Goal: Information Seeking & Learning: Check status

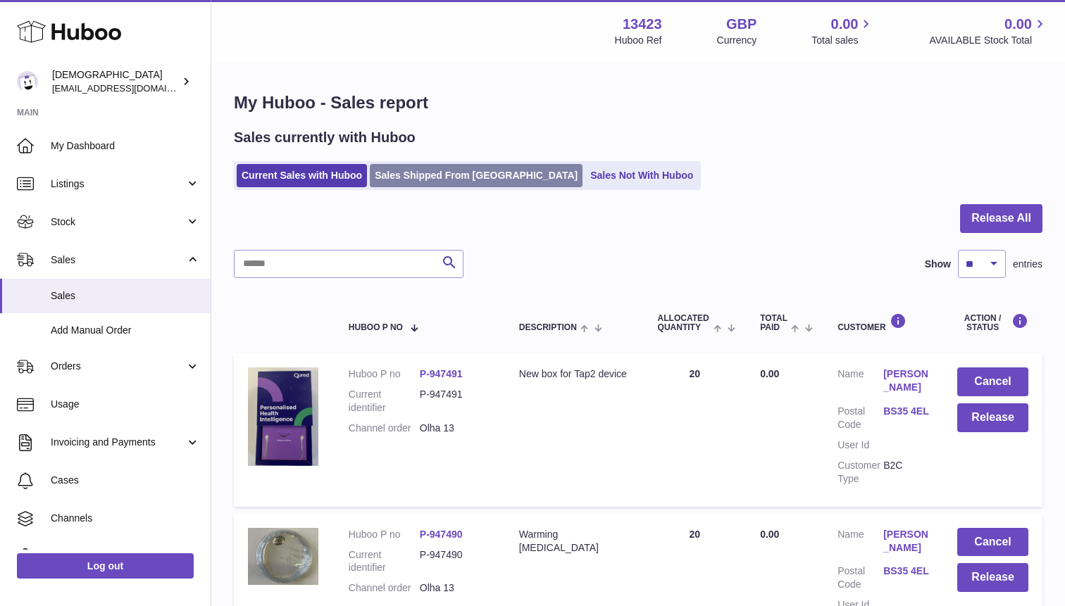
click at [414, 173] on link "Sales Shipped From [GEOGRAPHIC_DATA]" at bounding box center [476, 175] width 213 height 23
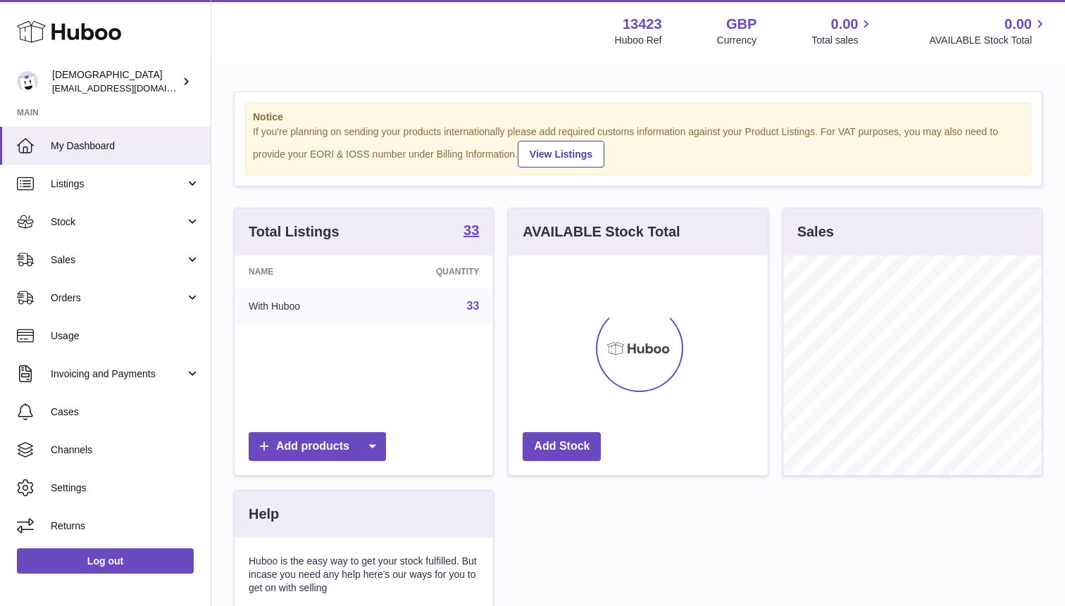
scroll to position [220, 258]
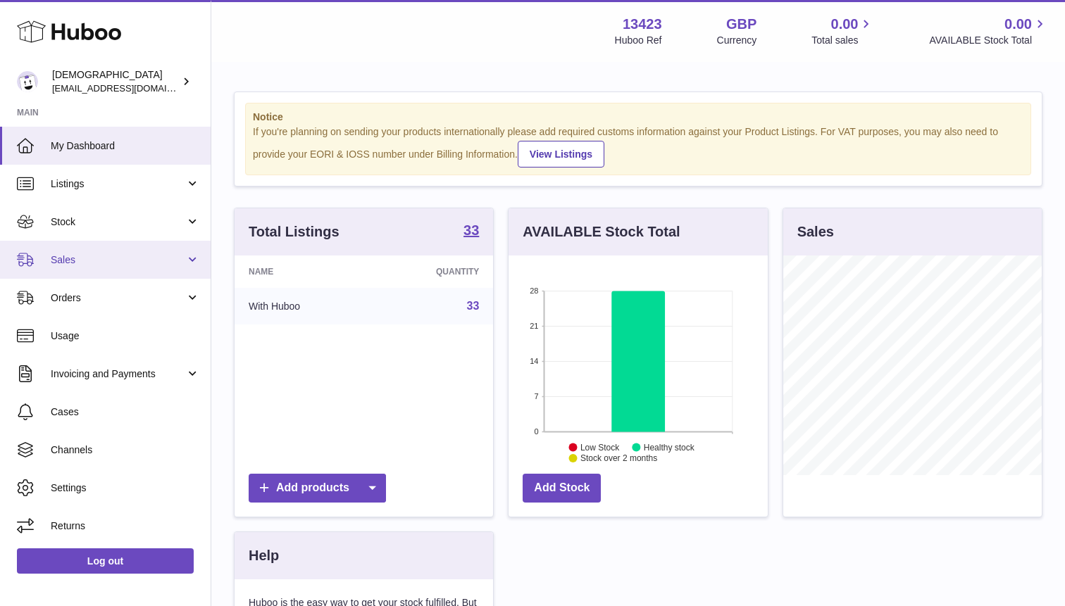
click at [125, 269] on link "Sales" at bounding box center [105, 260] width 211 height 38
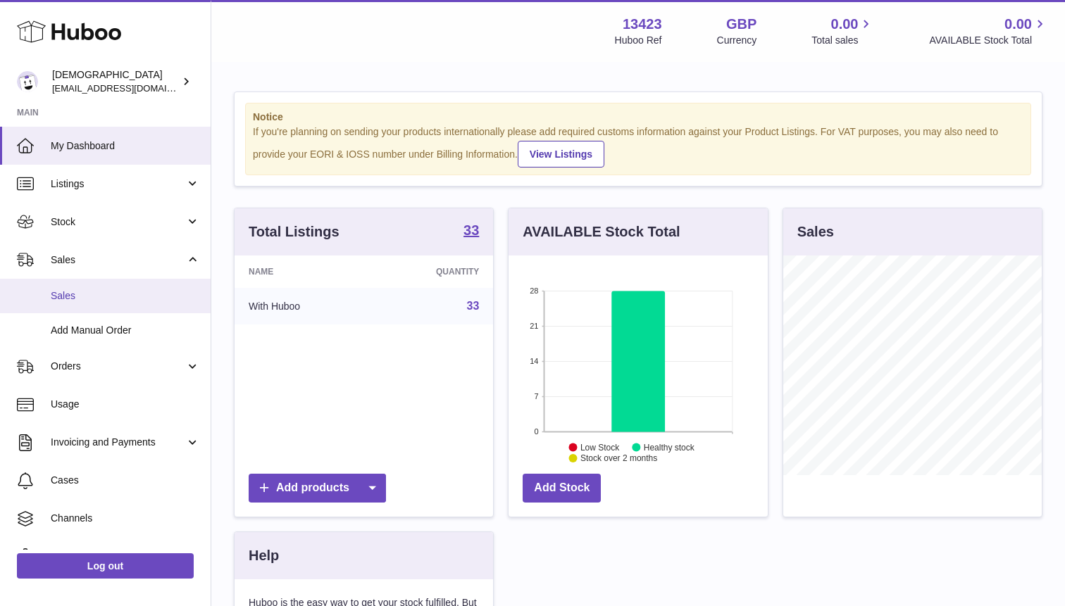
click at [123, 287] on link "Sales" at bounding box center [105, 296] width 211 height 35
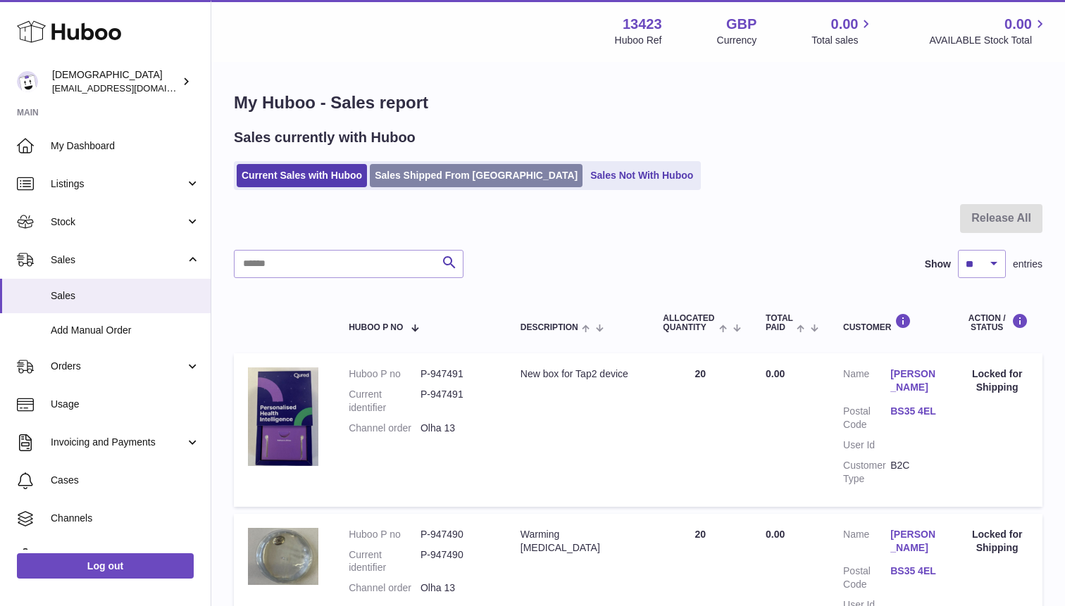
click at [409, 172] on link "Sales Shipped From [GEOGRAPHIC_DATA]" at bounding box center [476, 175] width 213 height 23
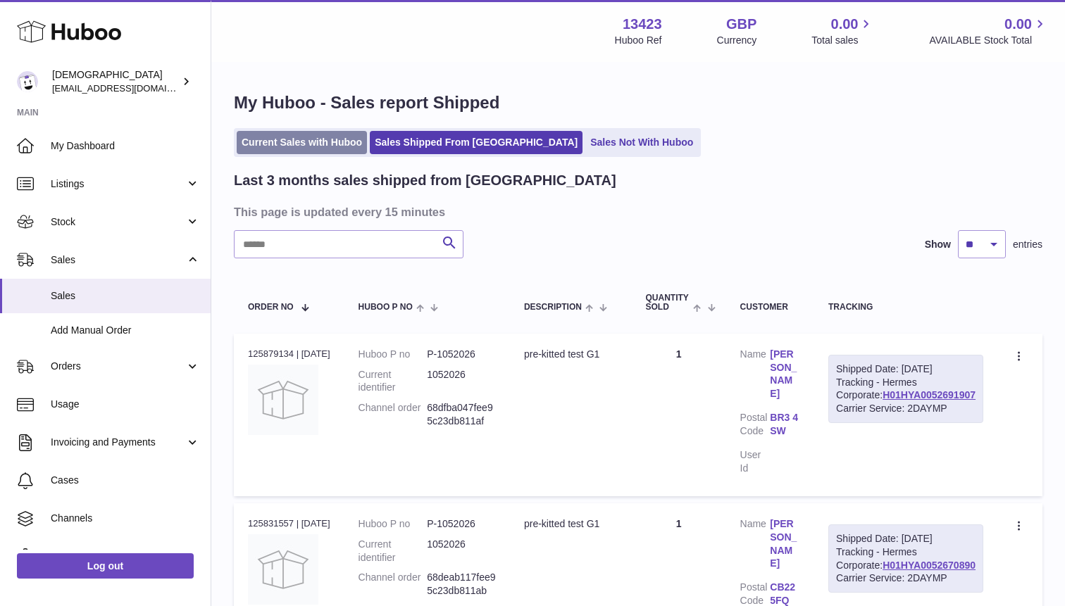
click at [312, 142] on link "Current Sales with Huboo" at bounding box center [302, 142] width 130 height 23
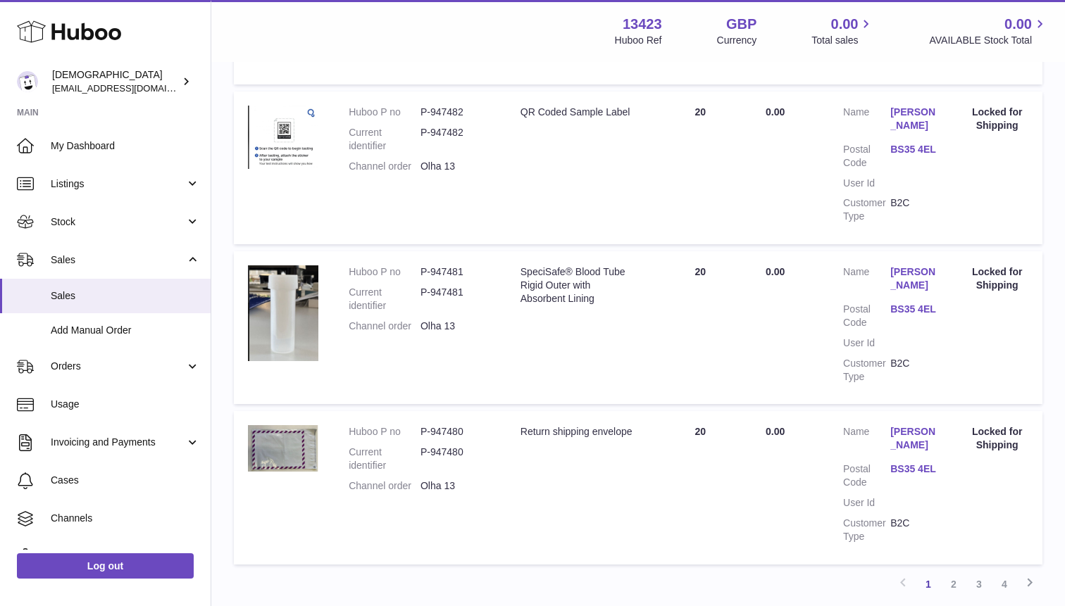
scroll to position [1495, 0]
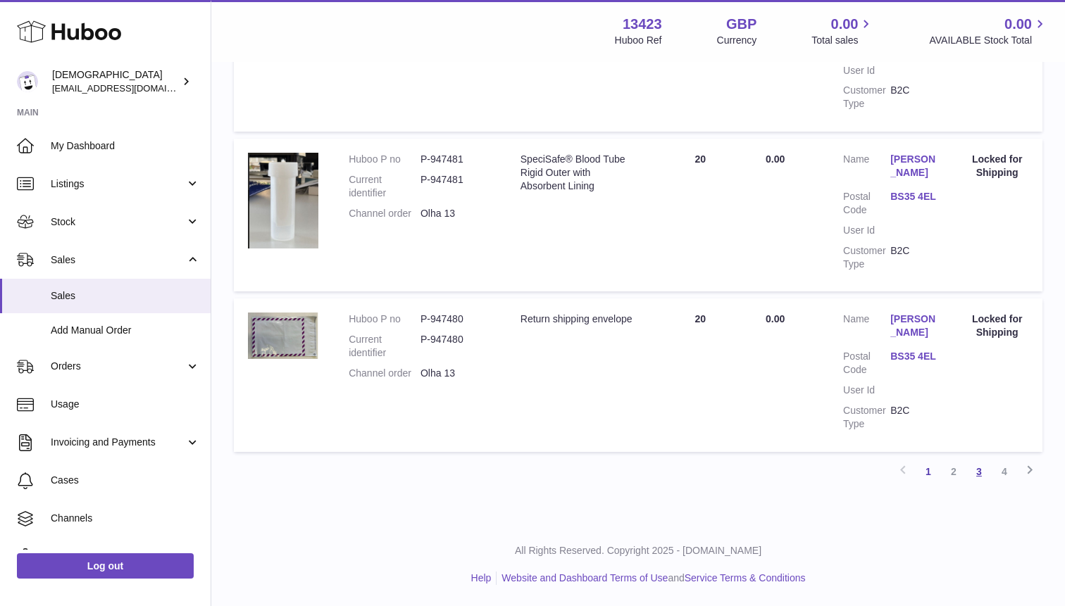
click at [975, 478] on link "3" at bounding box center [978, 471] width 25 height 25
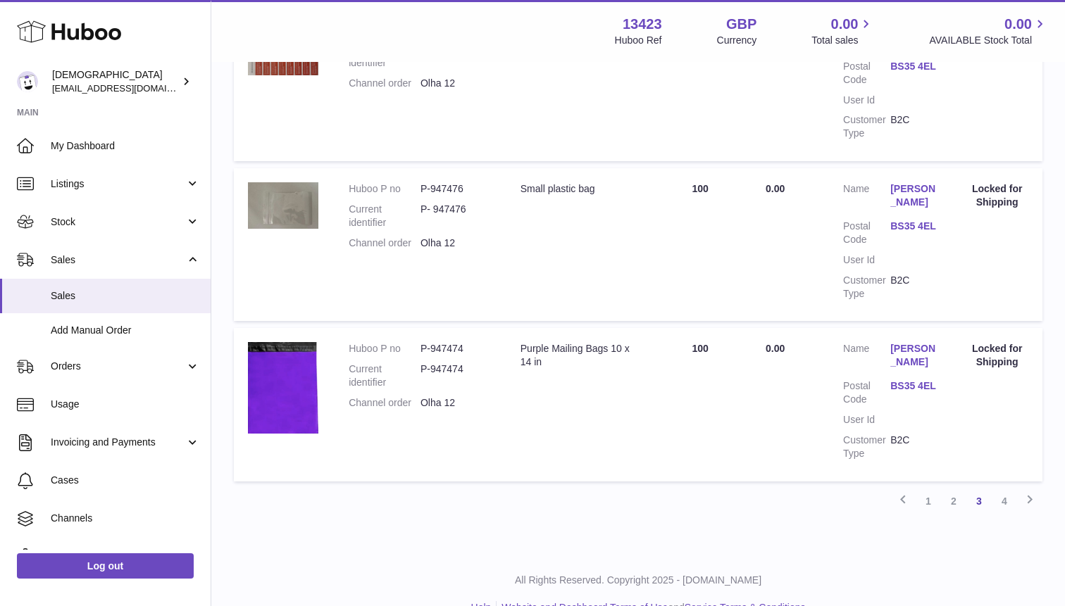
scroll to position [1495, 0]
